Goal: Book appointment/travel/reservation

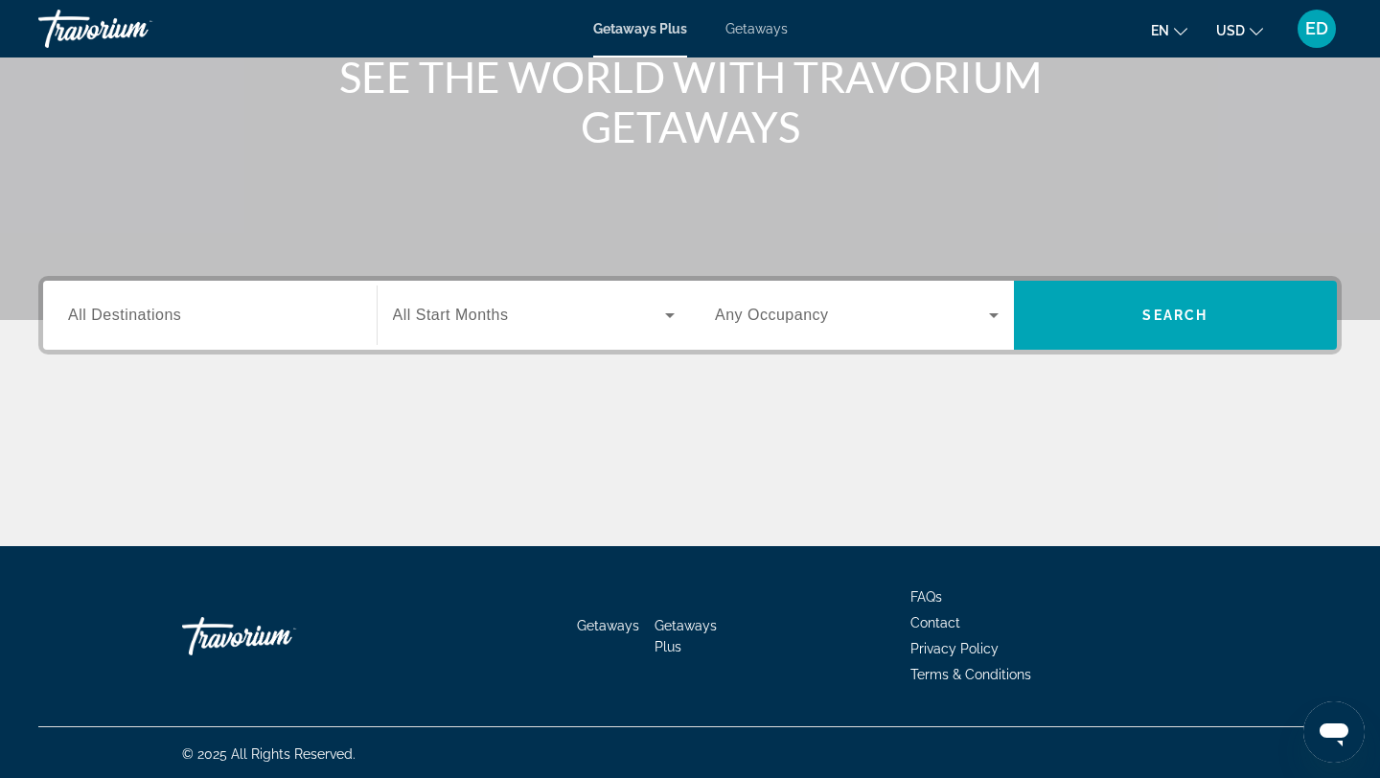
click at [229, 332] on div "Search widget" at bounding box center [210, 315] width 284 height 55
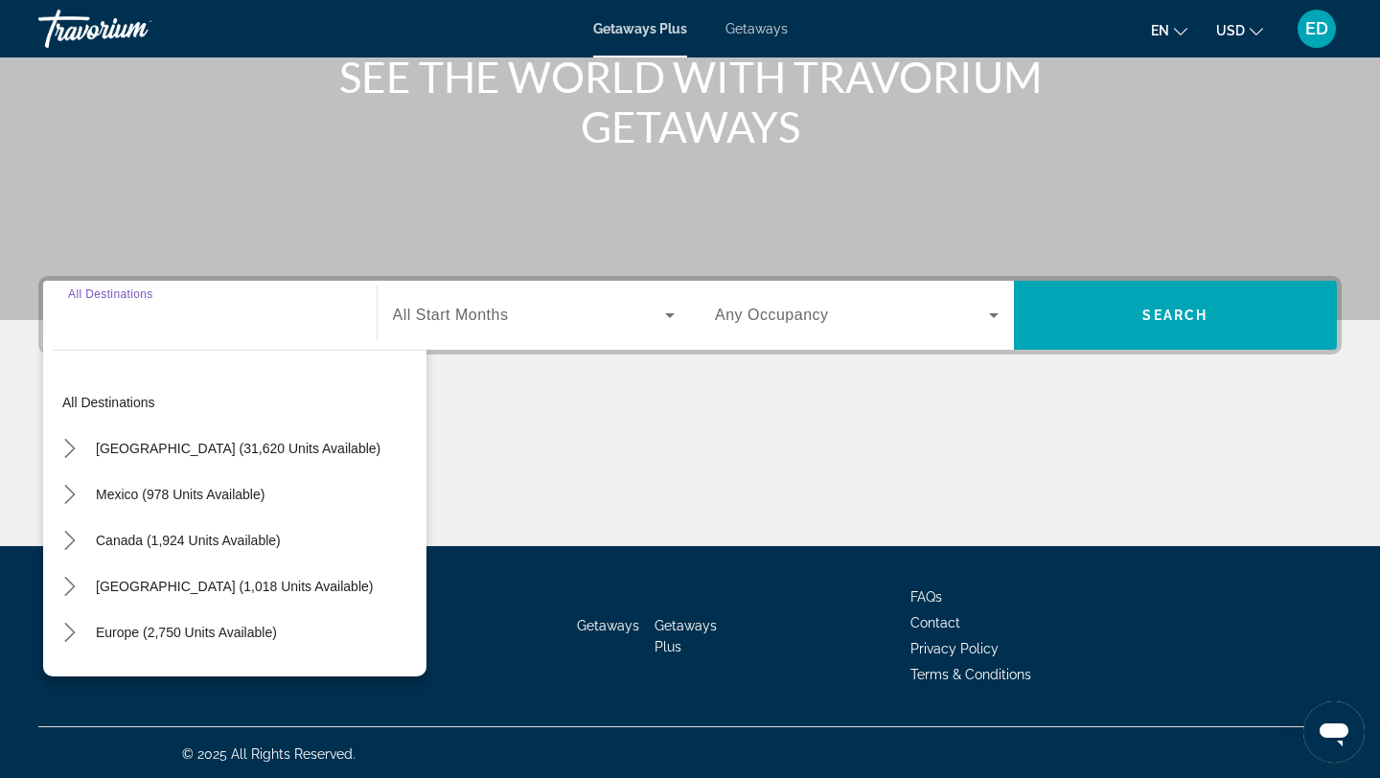
scroll to position [258, 0]
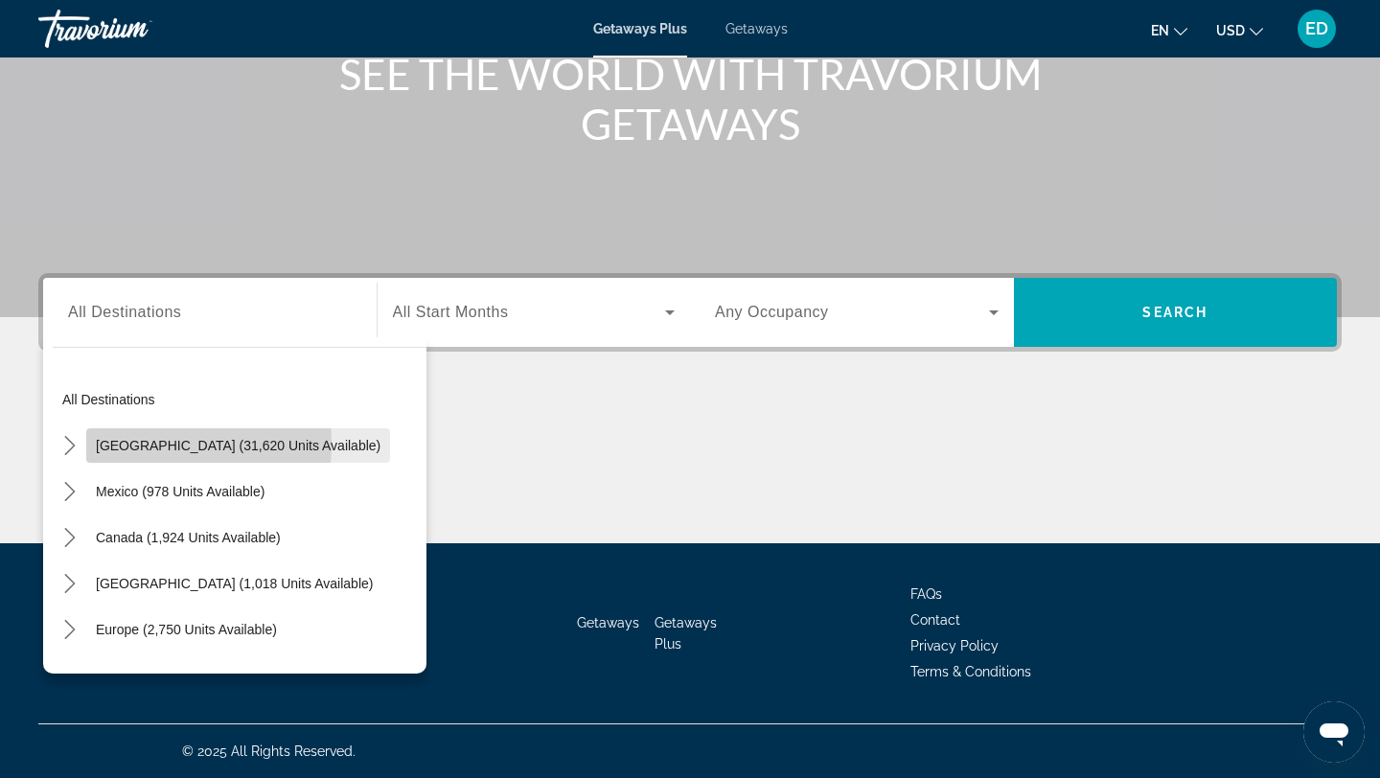
click at [111, 443] on span "[GEOGRAPHIC_DATA] (31,620 units available)" at bounding box center [238, 445] width 285 height 15
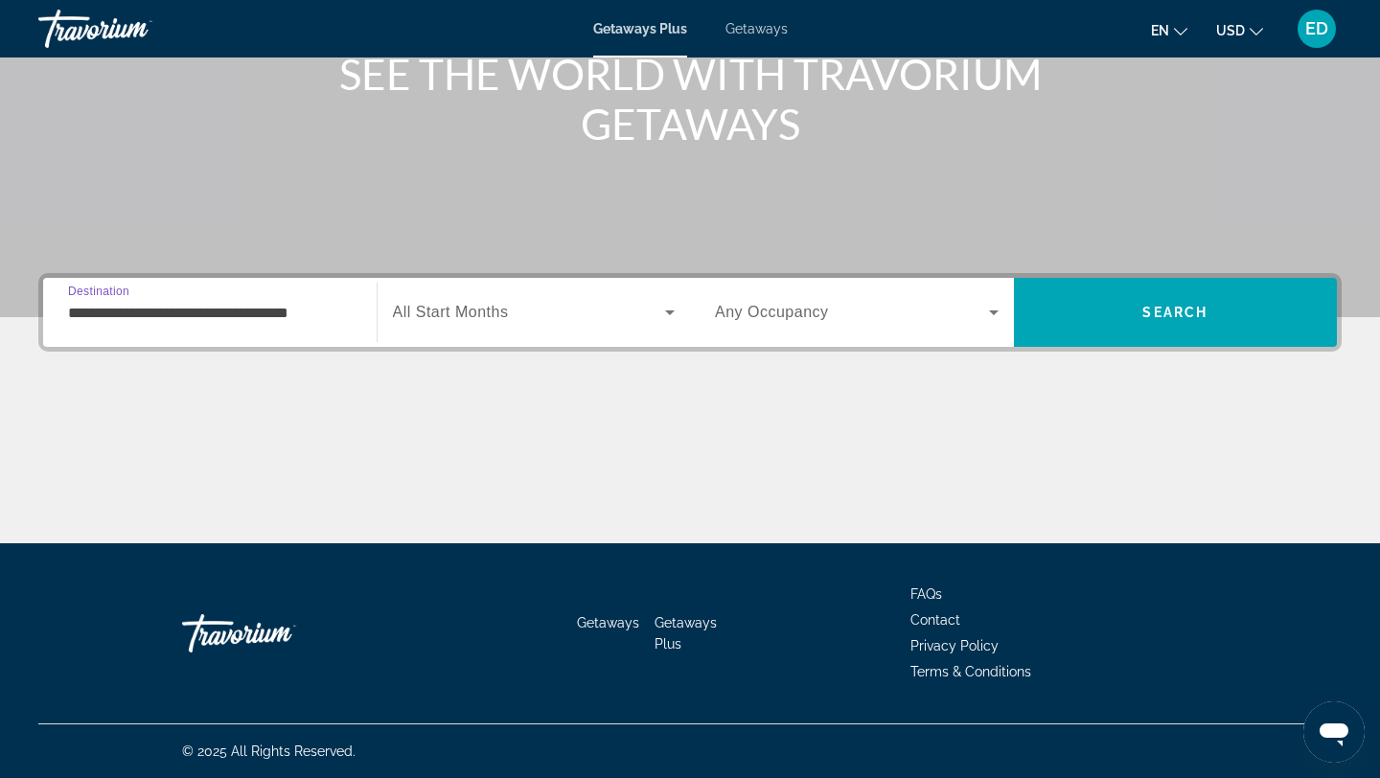
click at [135, 287] on div "**********" at bounding box center [210, 313] width 284 height 55
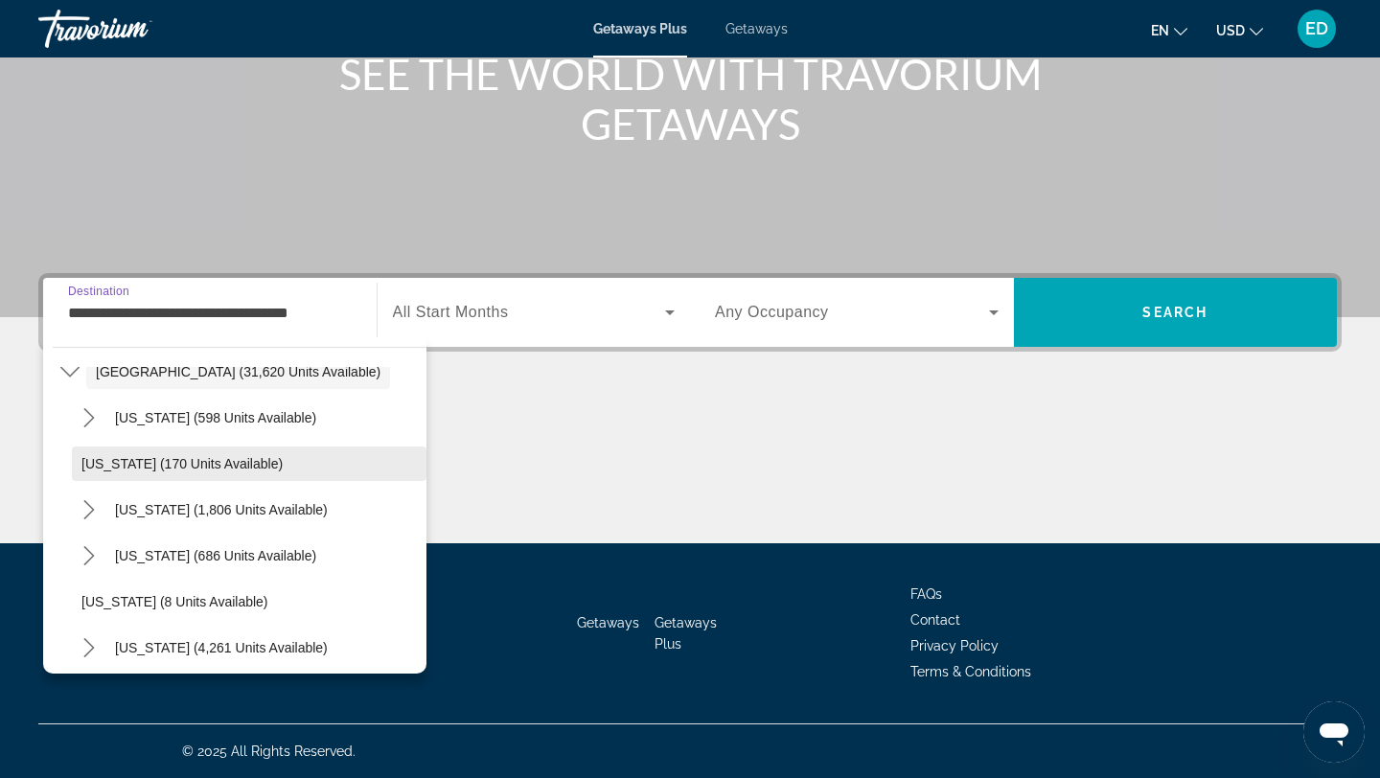
scroll to position [90, 0]
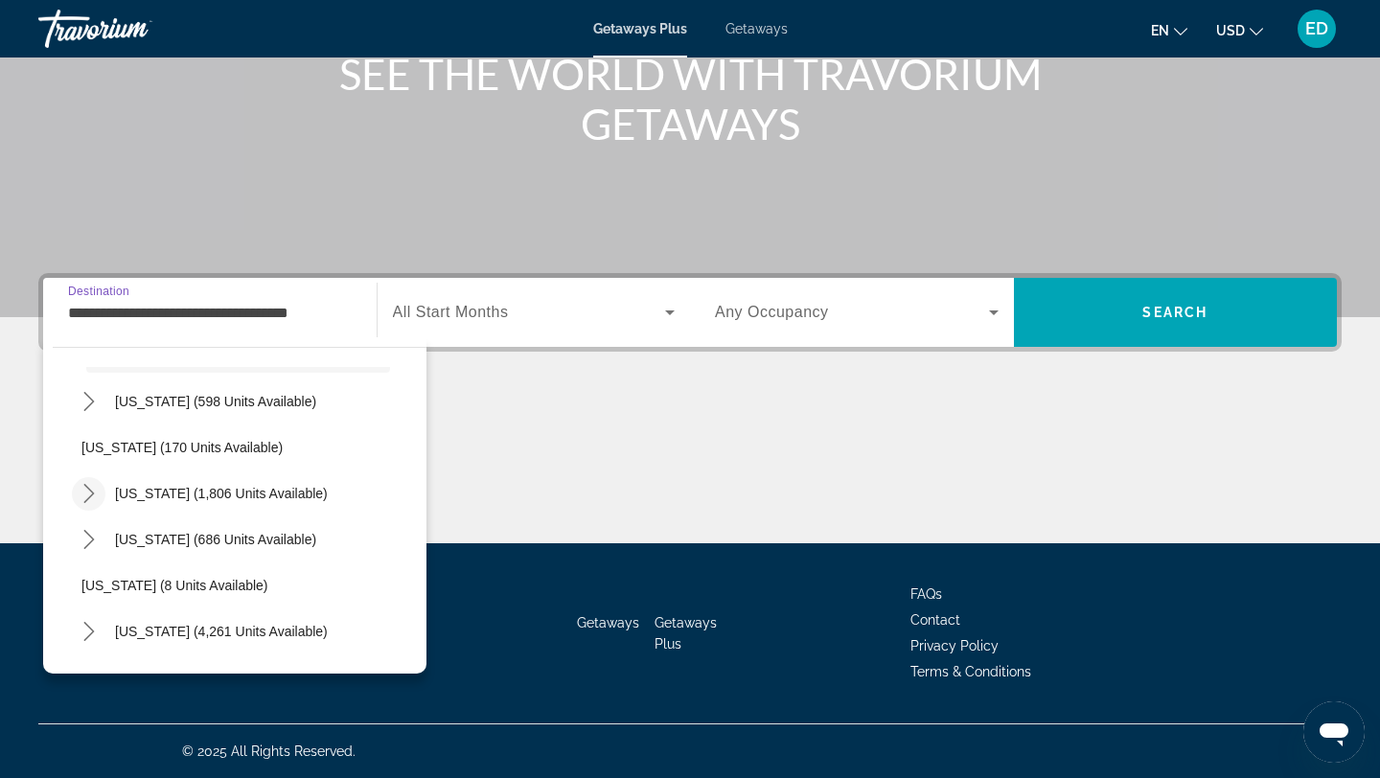
click at [87, 496] on icon "Toggle California (1,806 units available) submenu" at bounding box center [89, 493] width 19 height 19
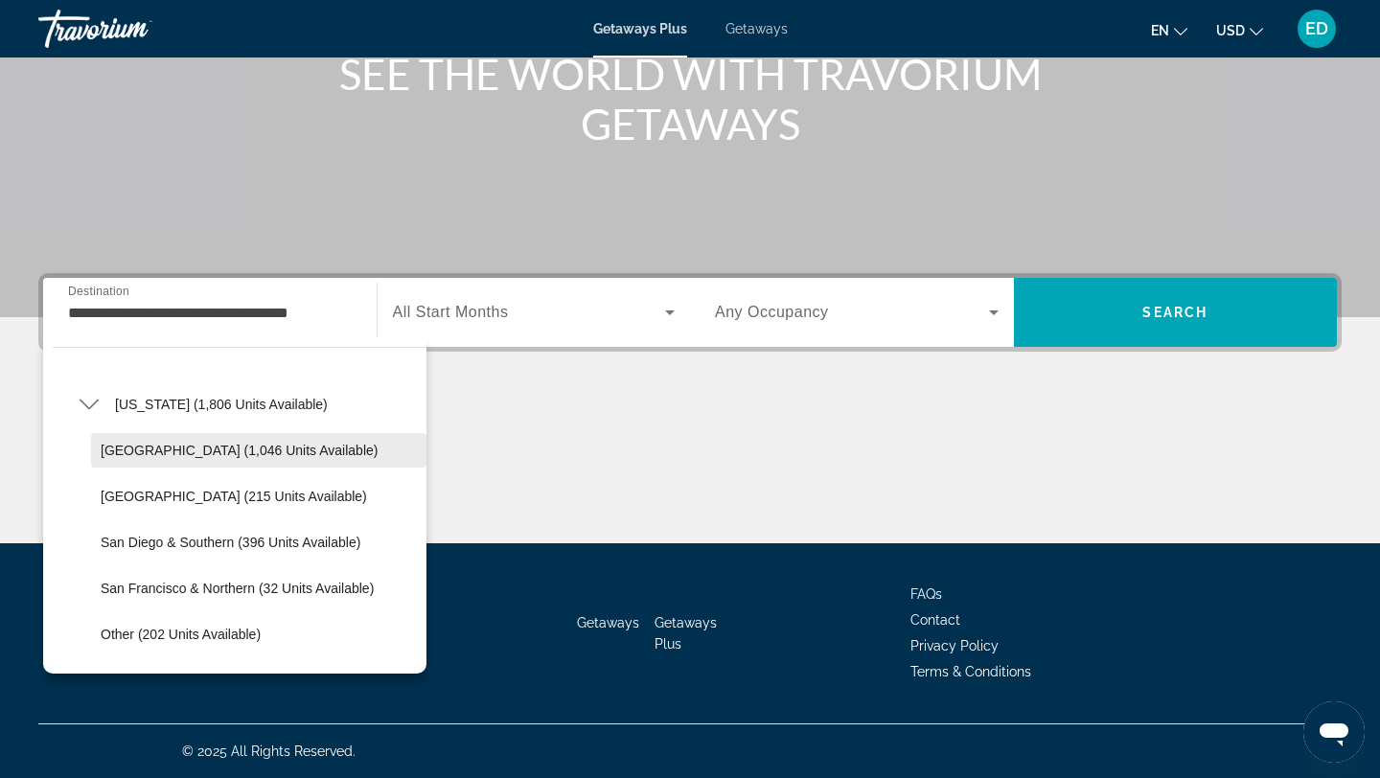
click at [177, 451] on span "[GEOGRAPHIC_DATA] (1,046 units available)" at bounding box center [239, 450] width 277 height 15
type input "**********"
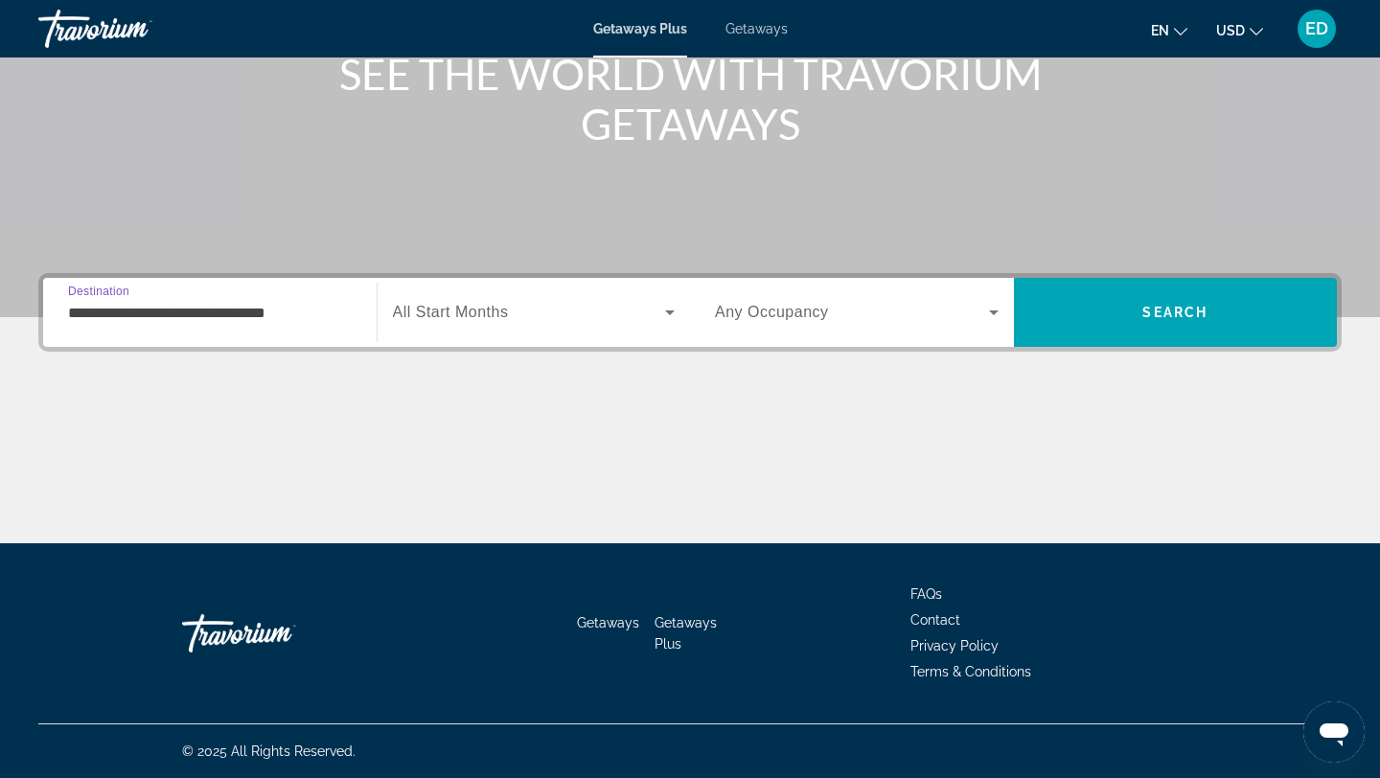
click at [667, 317] on icon "Search widget" at bounding box center [669, 312] width 23 height 23
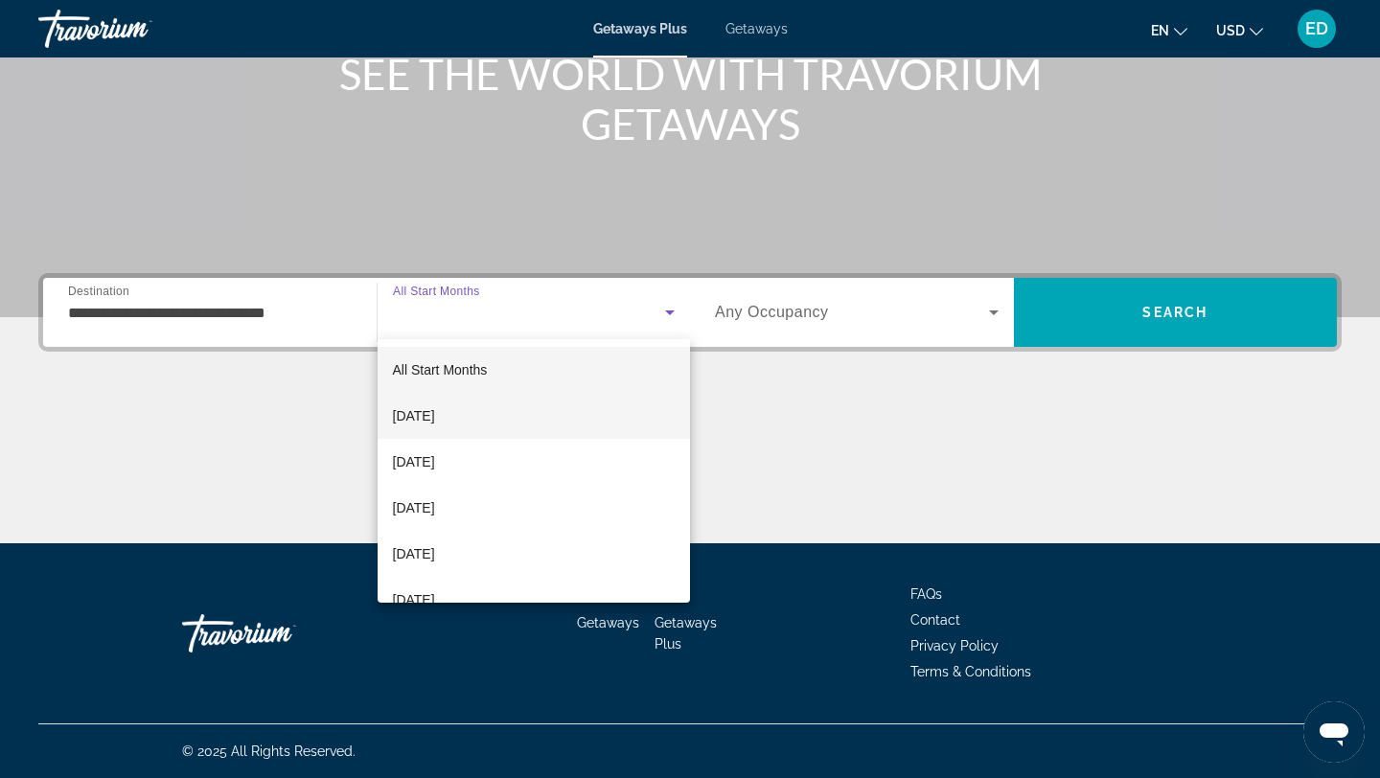
click at [485, 424] on mat-option "[DATE]" at bounding box center [534, 416] width 313 height 46
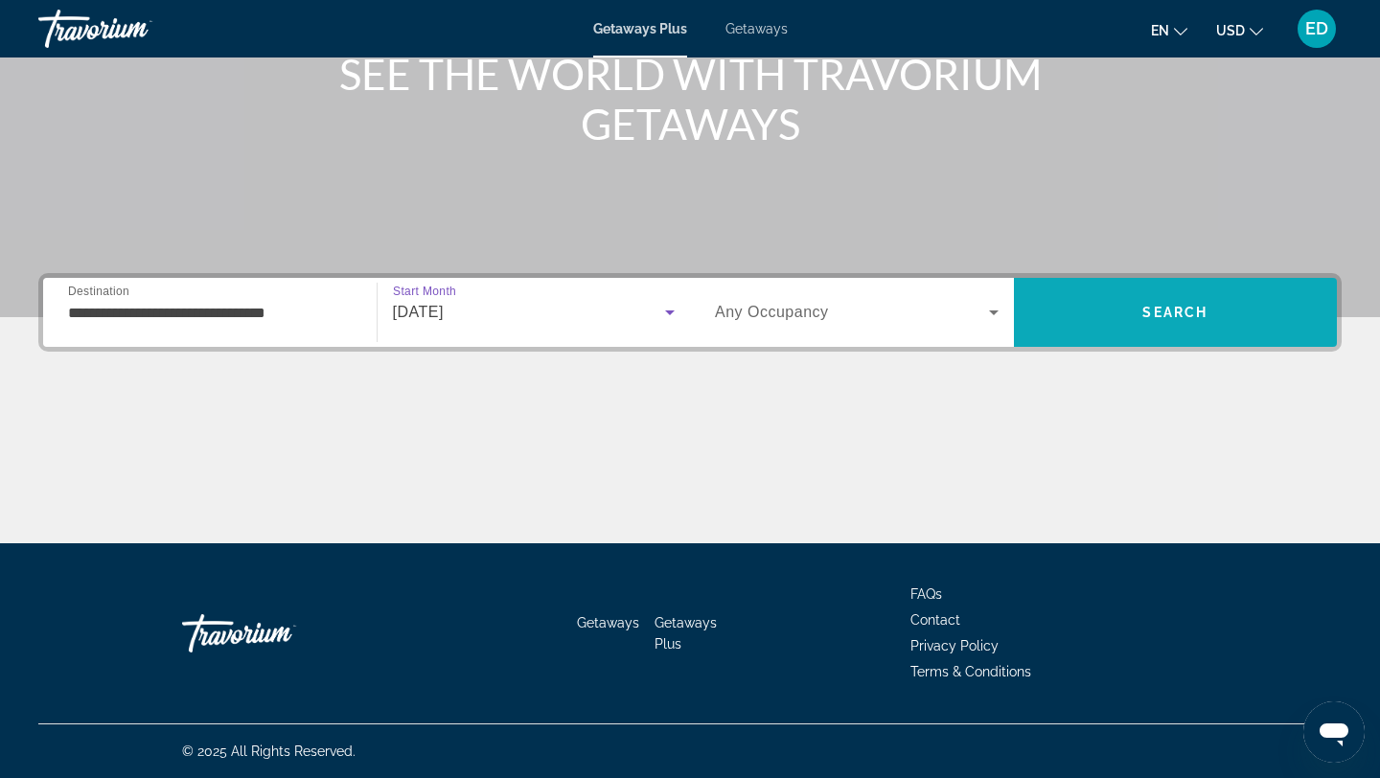
click at [1182, 318] on span "Search" at bounding box center [1174, 312] width 65 height 15
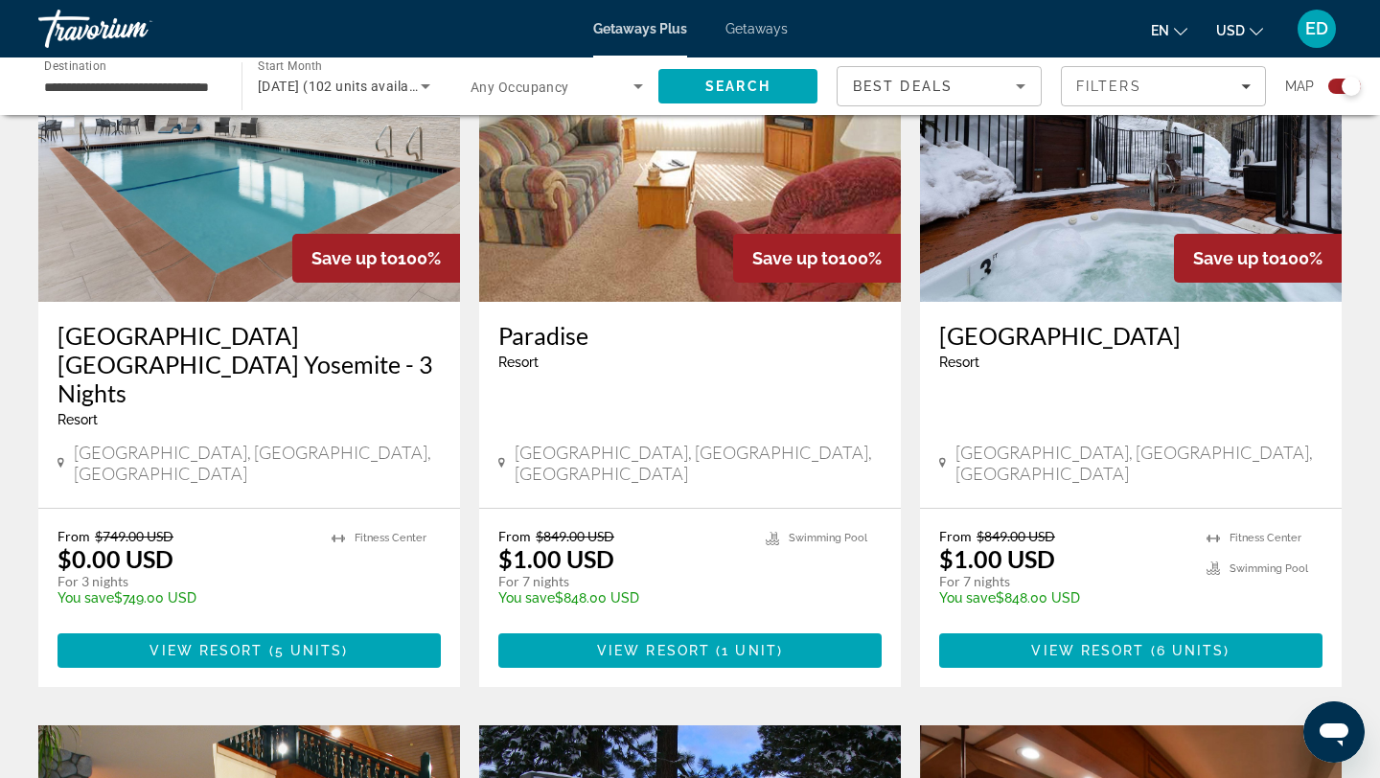
scroll to position [780, 0]
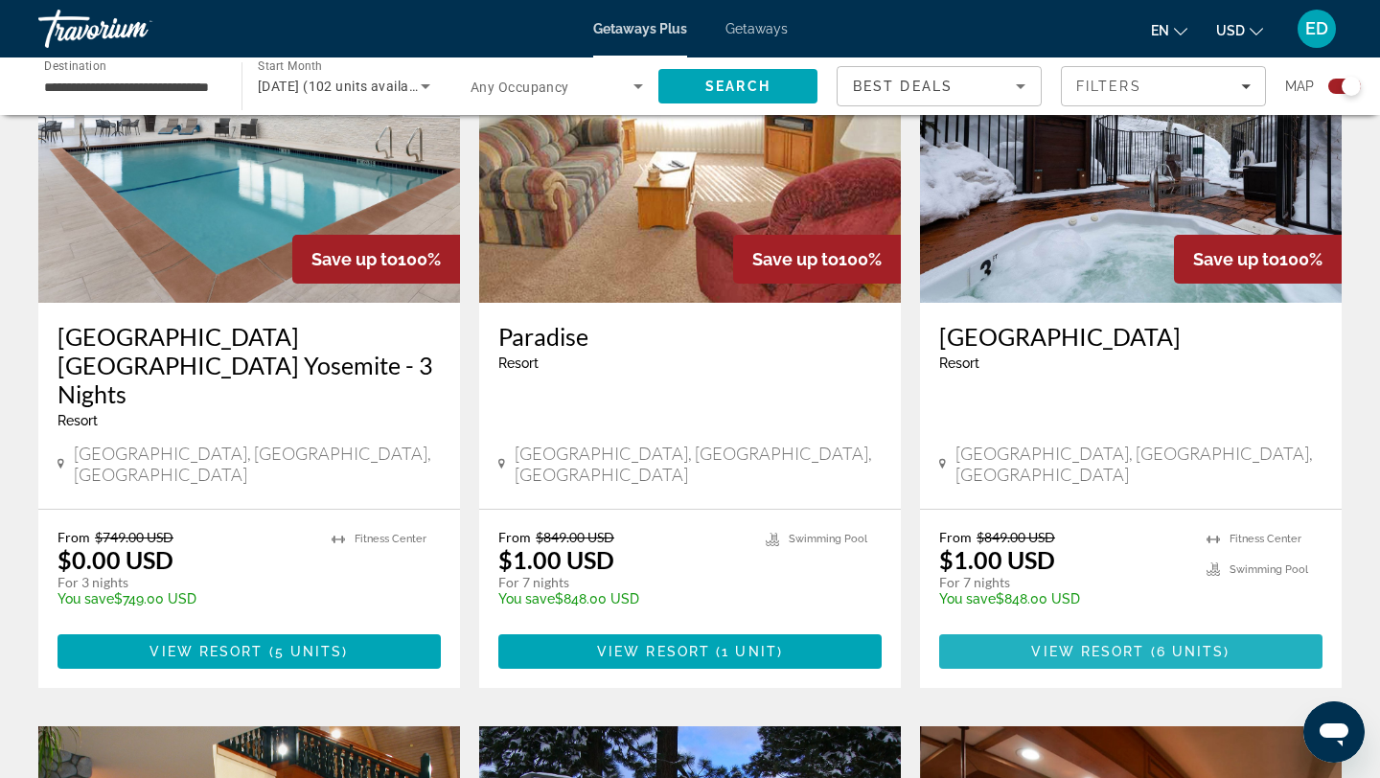
click at [1084, 644] on span "View Resort" at bounding box center [1087, 651] width 113 height 15
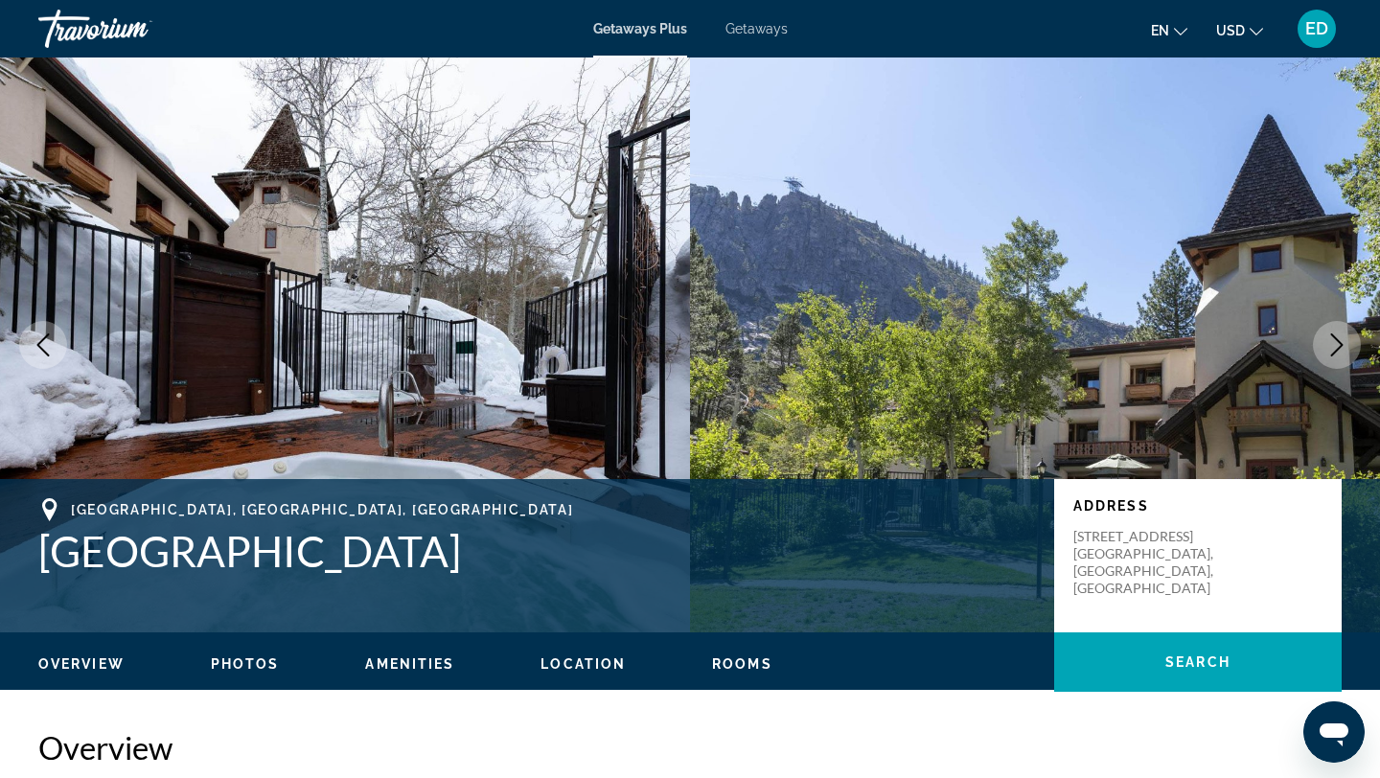
click at [1341, 345] on icon "Next image" at bounding box center [1337, 344] width 12 height 23
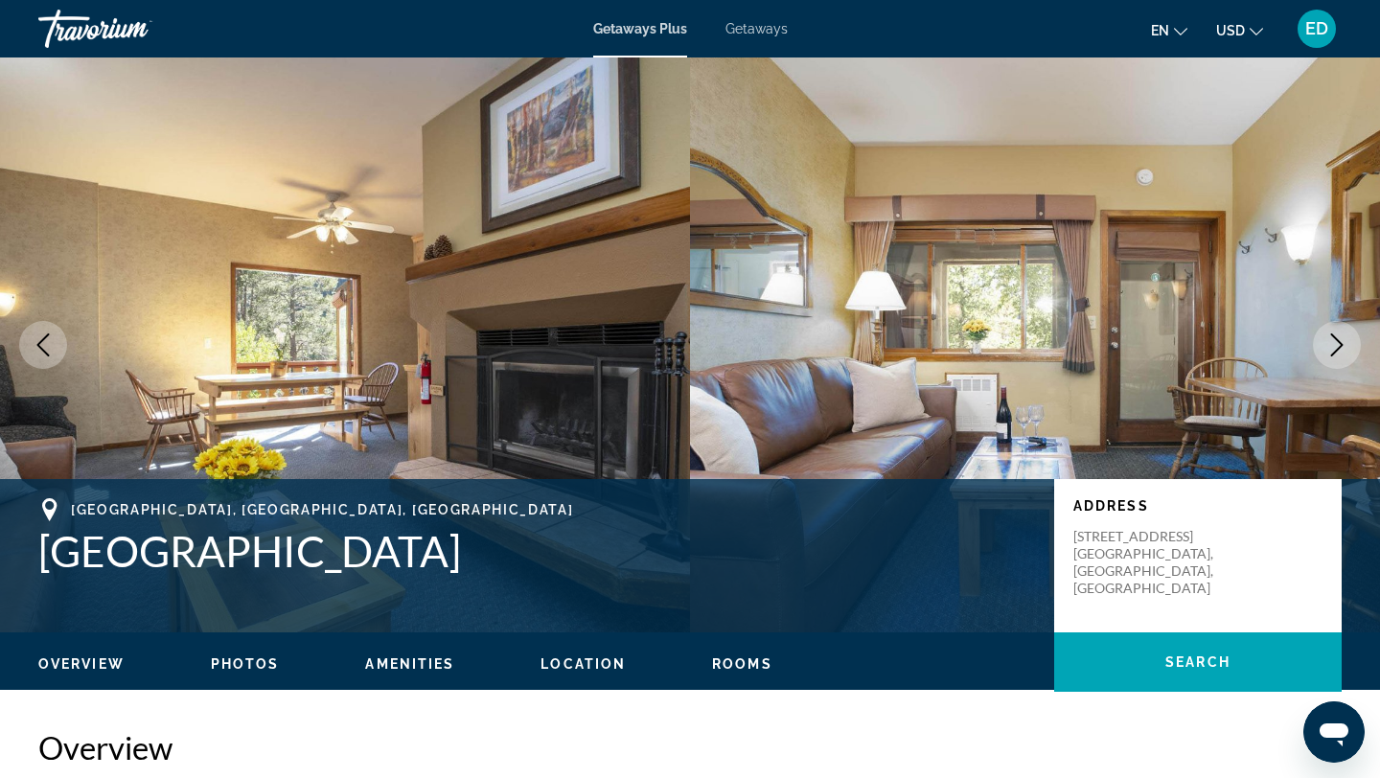
click at [1341, 345] on icon "Next image" at bounding box center [1337, 344] width 12 height 23
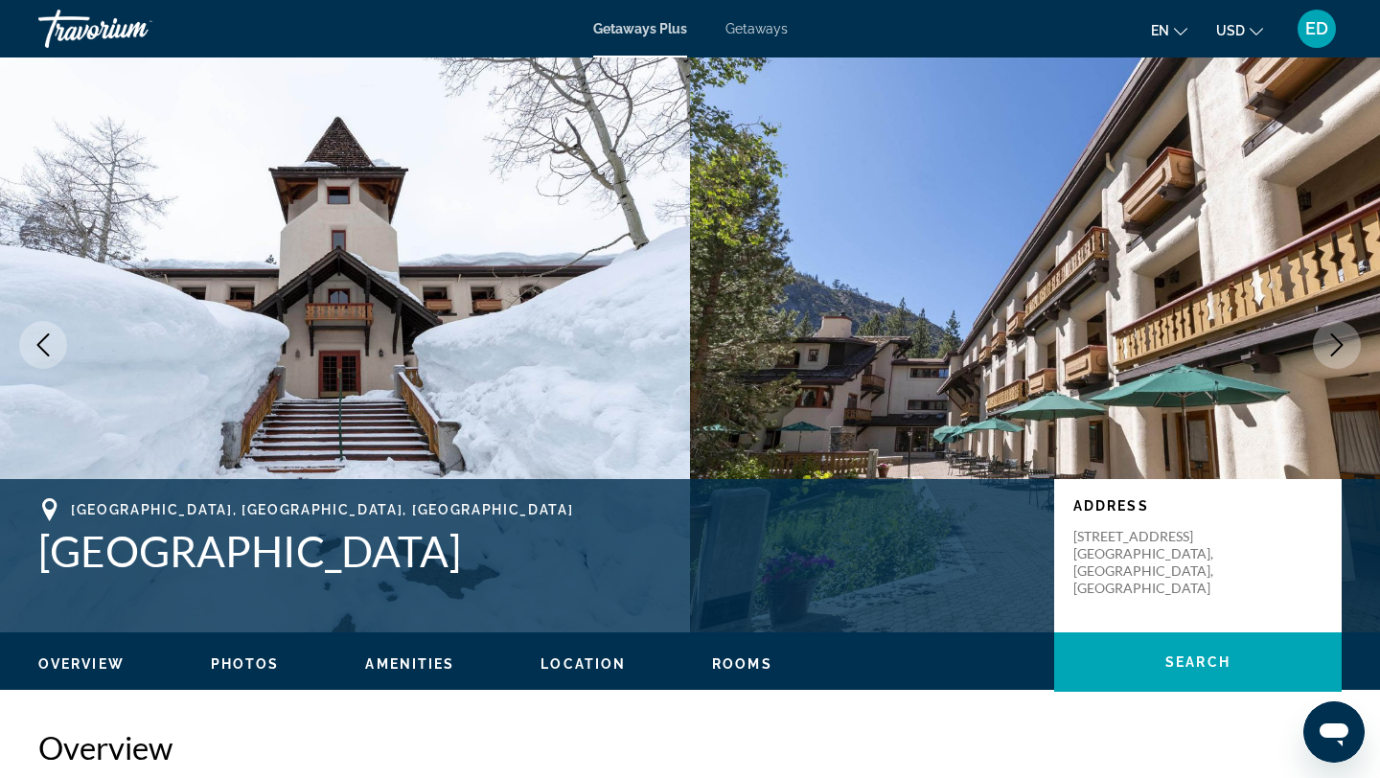
click at [1341, 345] on icon "Next image" at bounding box center [1337, 344] width 12 height 23
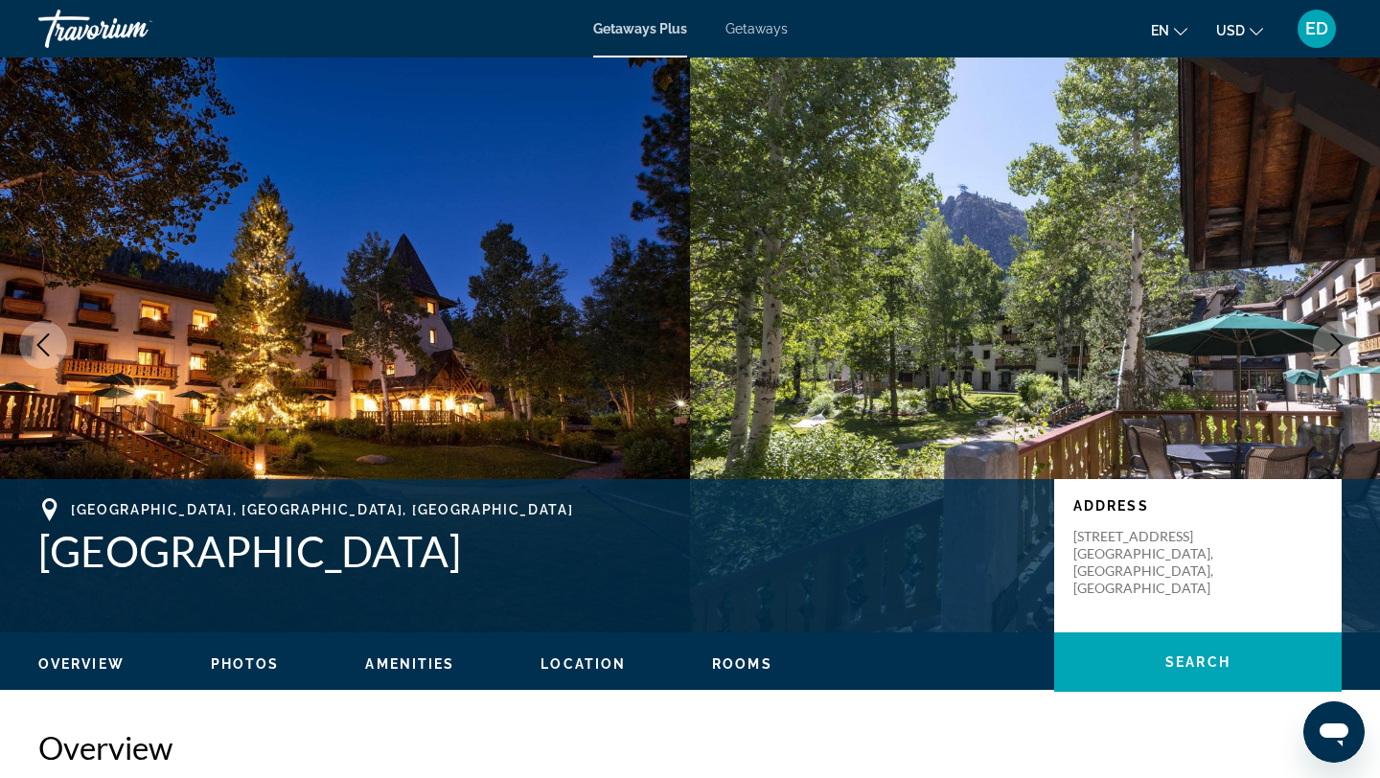
click at [1341, 345] on icon "Next image" at bounding box center [1337, 344] width 12 height 23
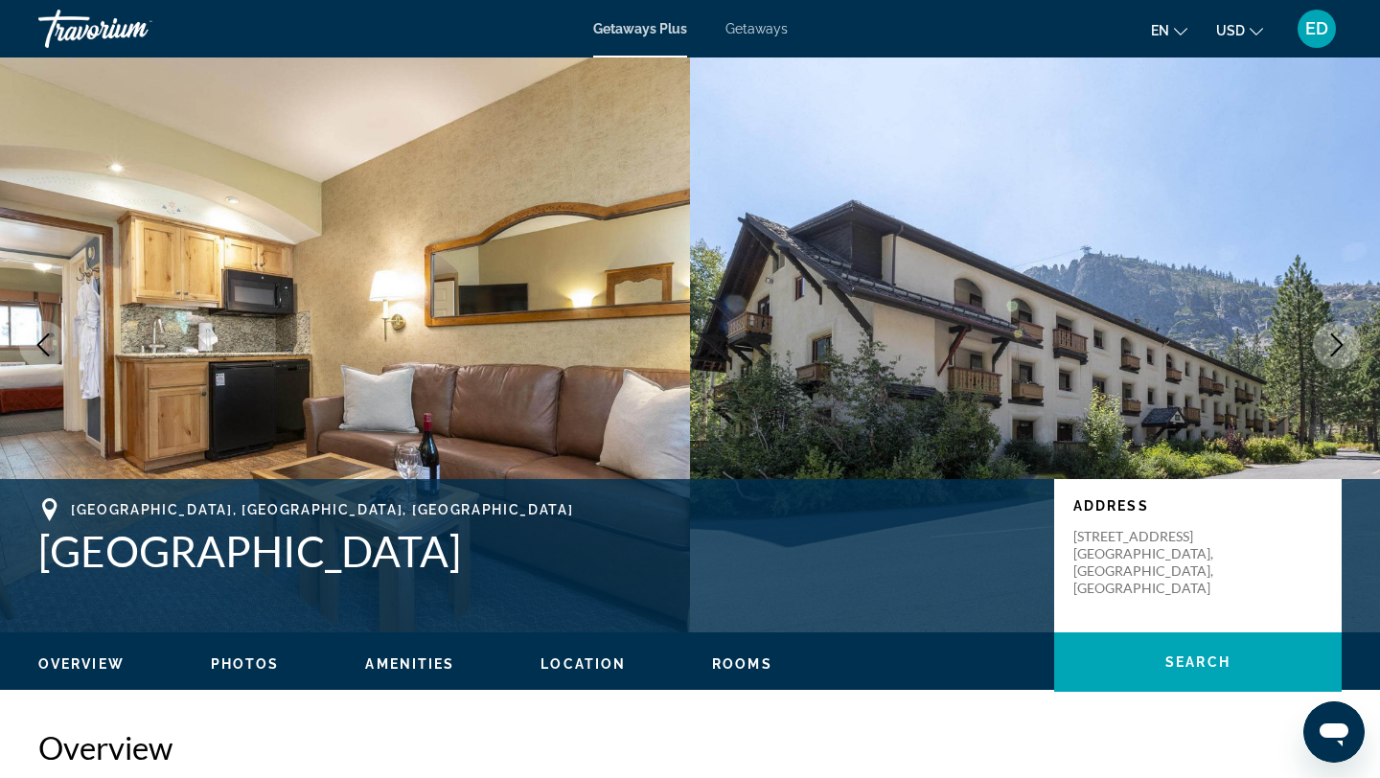
click at [1341, 345] on icon "Next image" at bounding box center [1337, 344] width 12 height 23
